Goal: Task Accomplishment & Management: Manage account settings

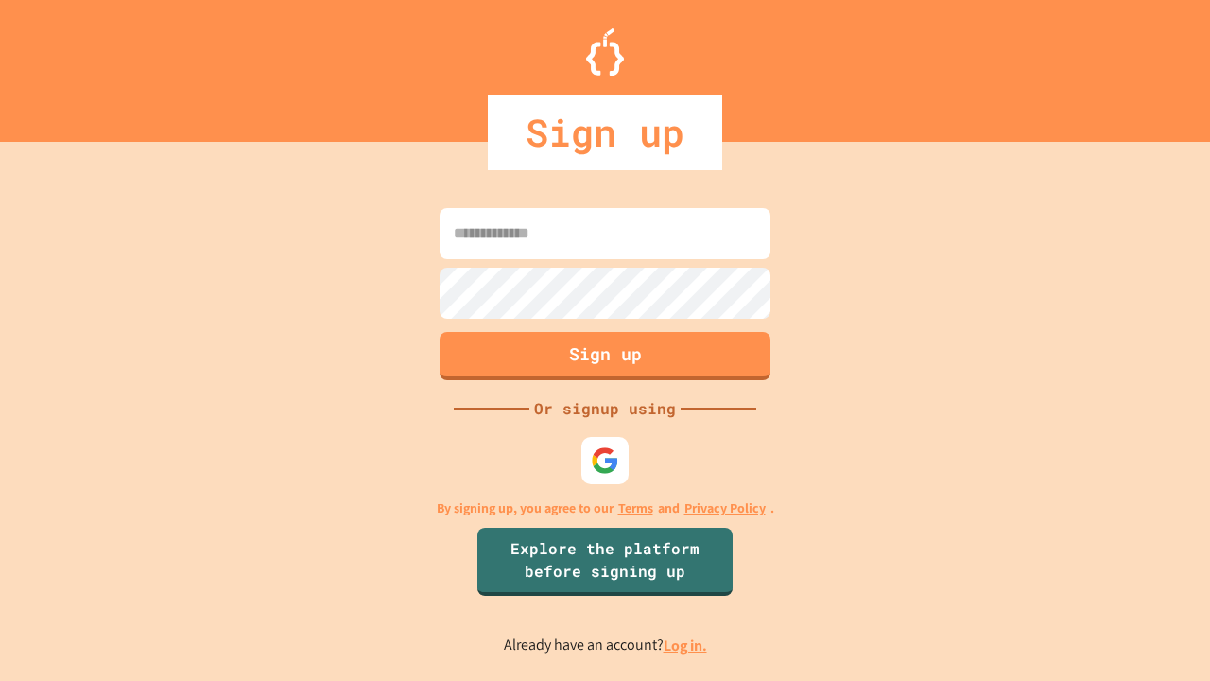
click at [686, 645] on link "Log in." at bounding box center [685, 645] width 43 height 20
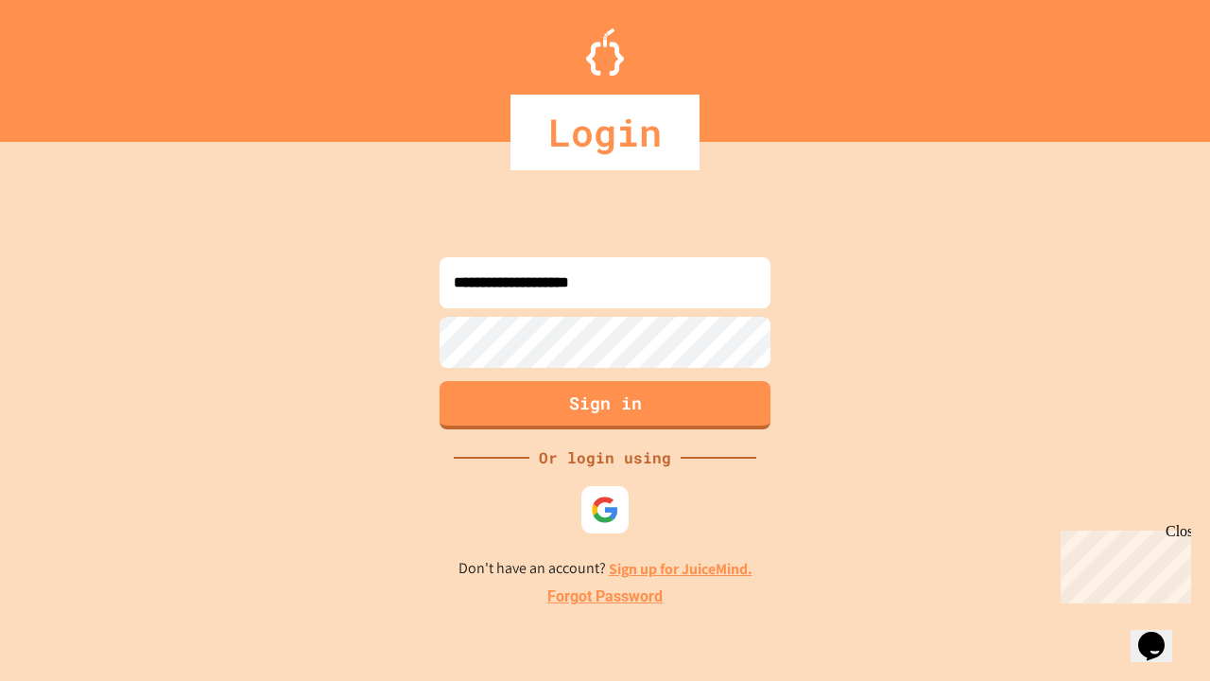
type input "**********"
